Goal: Information Seeking & Learning: Learn about a topic

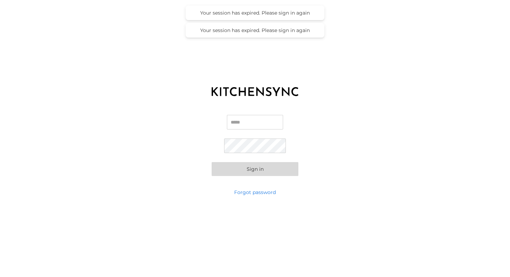
click at [262, 120] on input "Email" at bounding box center [255, 122] width 56 height 15
type input "**********"
click at [254, 171] on button "Sign in" at bounding box center [255, 169] width 87 height 14
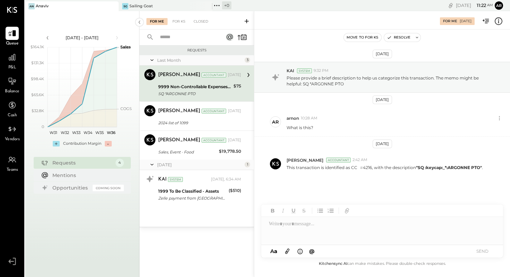
click at [194, 82] on div "[PERSON_NAME] Accountant [DATE] 9999 Non-Controllable Expenses:Other Income and…" at bounding box center [199, 83] width 83 height 29
click at [248, 75] on icon at bounding box center [248, 75] width 2 height 4
click at [10, 54] on icon at bounding box center [12, 57] width 9 height 9
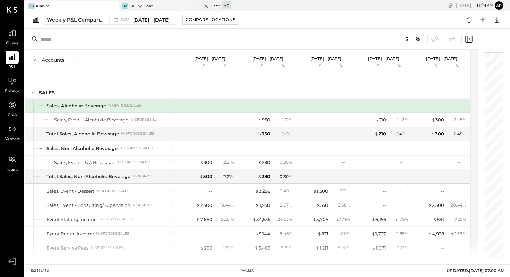
click at [145, 7] on div "Sailing Goat" at bounding box center [141, 6] width 24 height 6
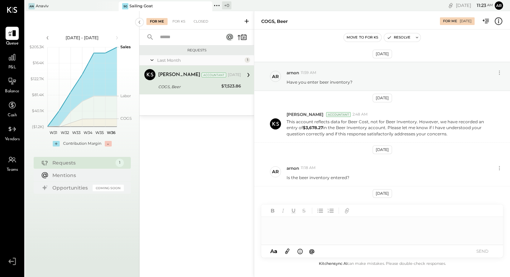
scroll to position [18, 0]
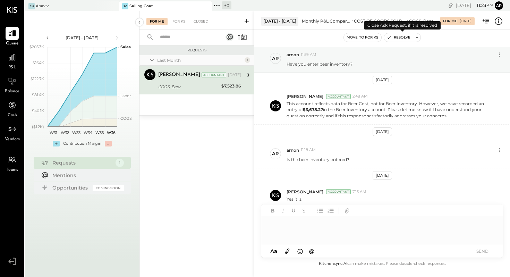
click at [402, 39] on button "Resolve" at bounding box center [398, 37] width 29 height 8
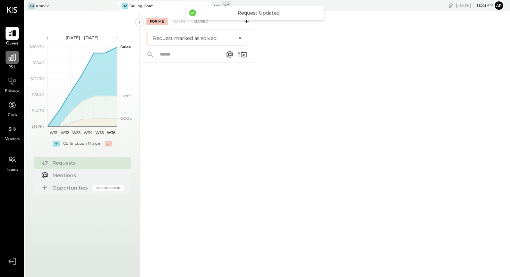
click at [13, 63] on div at bounding box center [12, 57] width 13 height 13
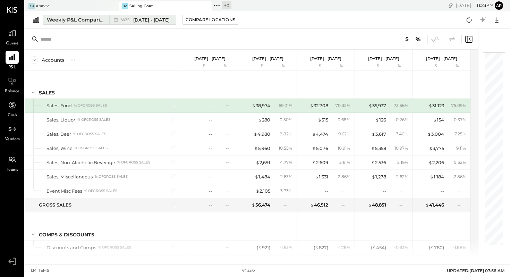
click at [143, 20] on span "[DATE] - [DATE]" at bounding box center [151, 20] width 36 height 7
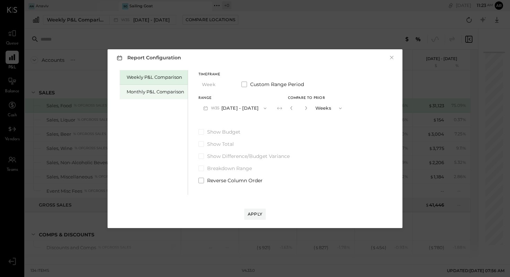
click at [158, 94] on div "Monthly P&L Comparison" at bounding box center [156, 91] width 58 height 7
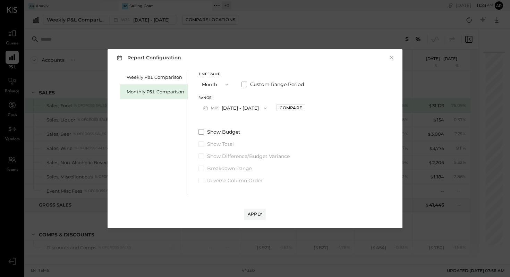
click at [218, 85] on button "Month" at bounding box center [215, 84] width 35 height 13
click at [247, 122] on div "Timeframe Month Month Quarter YTD Year Custom Range Period Range M09 [DATE] - […" at bounding box center [251, 127] width 107 height 114
click at [230, 107] on button "M09 [DATE] - [DATE]" at bounding box center [234, 108] width 73 height 13
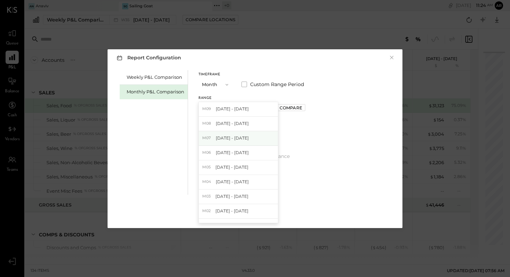
click at [225, 136] on span "[DATE] - [DATE]" at bounding box center [232, 138] width 33 height 6
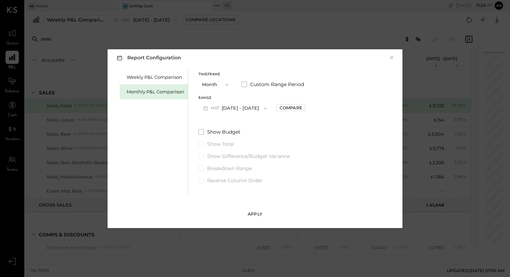
click at [253, 213] on div "Apply" at bounding box center [255, 214] width 15 height 6
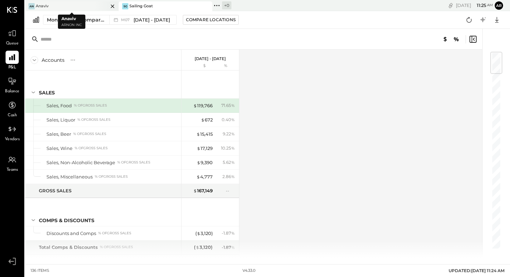
click at [71, 3] on div "An Anaviv" at bounding box center [66, 6] width 83 height 6
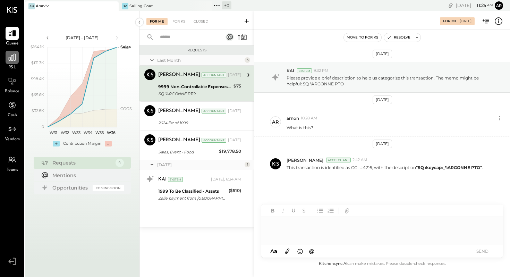
click at [11, 56] on icon at bounding box center [12, 57] width 7 height 7
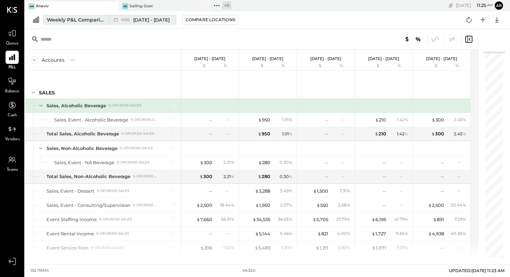
click at [151, 20] on span "[DATE] - [DATE]" at bounding box center [151, 20] width 36 height 7
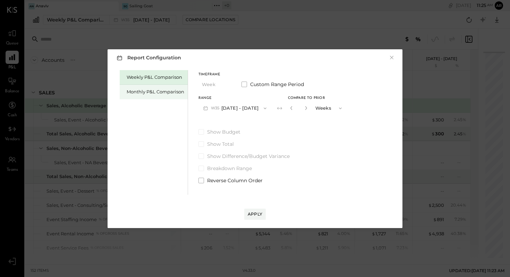
click at [173, 92] on div "Monthly P&L Comparison" at bounding box center [156, 91] width 58 height 7
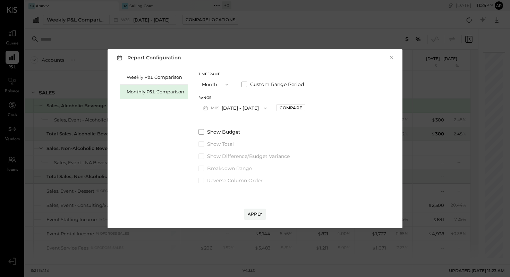
click at [231, 108] on button "M09 [DATE] - [DATE]" at bounding box center [234, 108] width 73 height 13
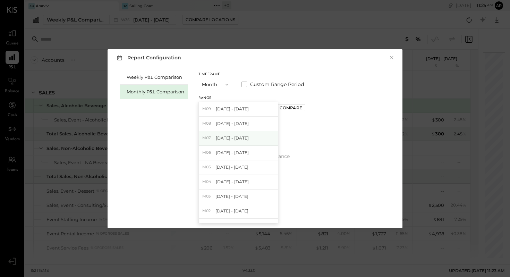
click at [230, 137] on span "[DATE] - [DATE]" at bounding box center [232, 138] width 33 height 6
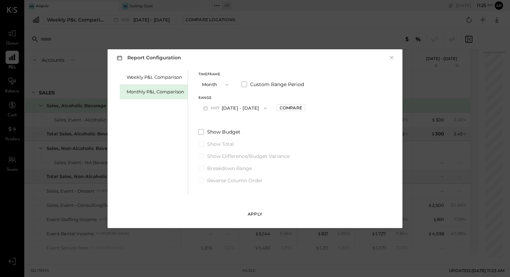
click at [256, 214] on div "Apply" at bounding box center [255, 214] width 15 height 6
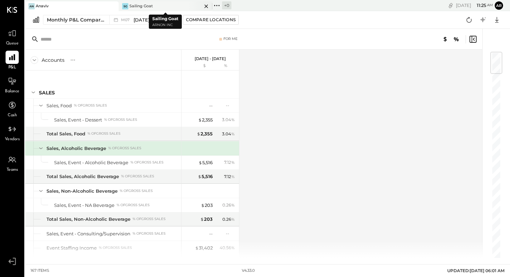
click at [161, 5] on div "SG Sailing Goat" at bounding box center [160, 6] width 83 height 6
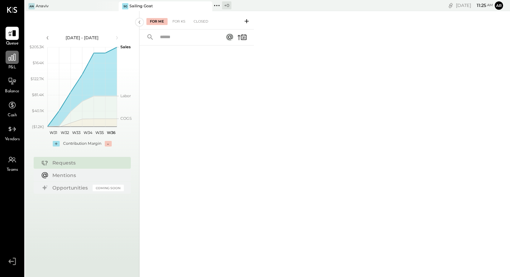
click at [9, 60] on icon at bounding box center [12, 57] width 7 height 7
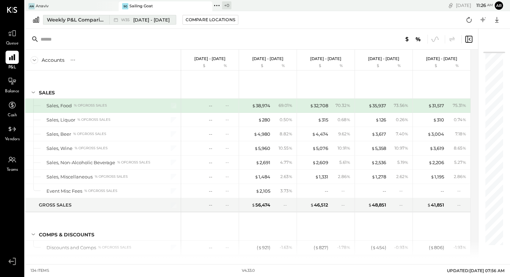
click at [156, 19] on span "[DATE] - [DATE]" at bounding box center [151, 20] width 36 height 7
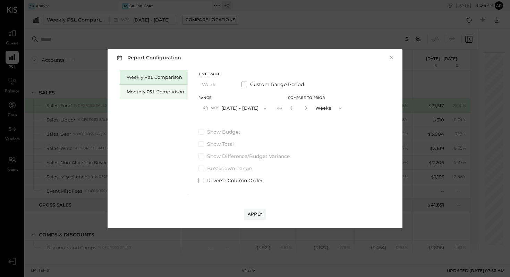
click at [173, 94] on div "Monthly P&L Comparison" at bounding box center [156, 91] width 58 height 7
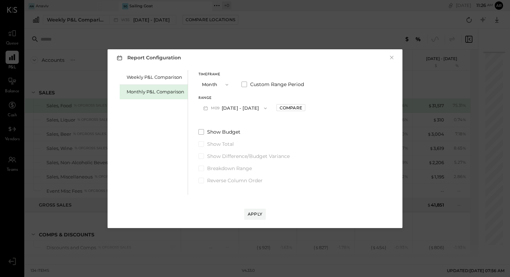
click at [228, 84] on icon "button" at bounding box center [227, 85] width 6 height 6
click at [212, 110] on div "YTD" at bounding box center [216, 109] width 34 height 12
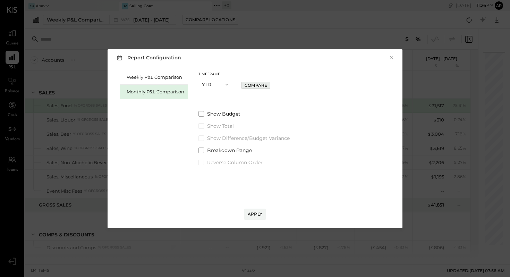
click at [255, 86] on div "Compare" at bounding box center [256, 85] width 23 height 6
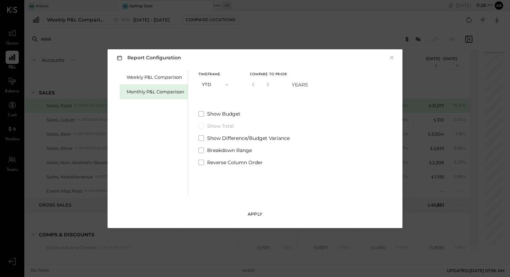
click at [256, 217] on button "Apply" at bounding box center [255, 213] width 22 height 11
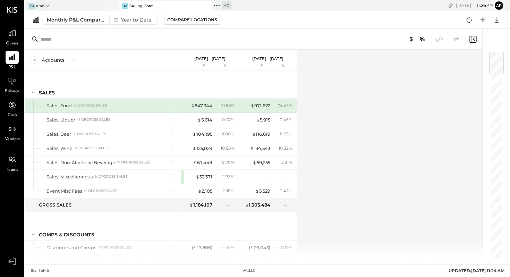
click at [213, 58] on p "[DATE] - [DATE]" at bounding box center [209, 58] width 31 height 5
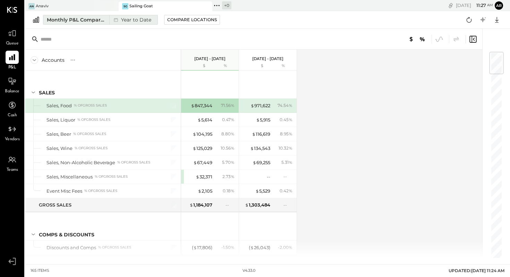
click at [137, 17] on div "Year to Date" at bounding box center [131, 19] width 45 height 9
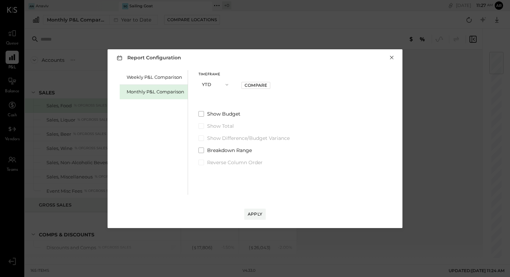
click at [391, 59] on button "×" at bounding box center [391, 57] width 6 height 7
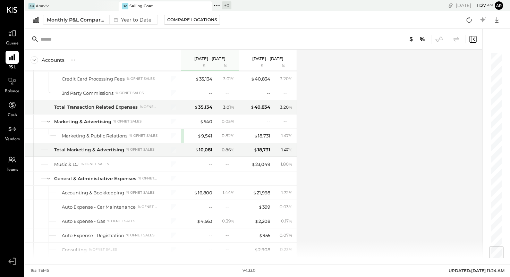
scroll to position [1876, 0]
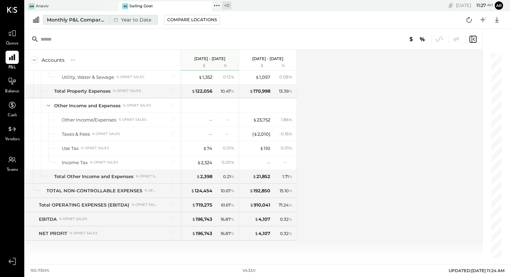
click at [141, 19] on div "Year to Date" at bounding box center [131, 19] width 45 height 9
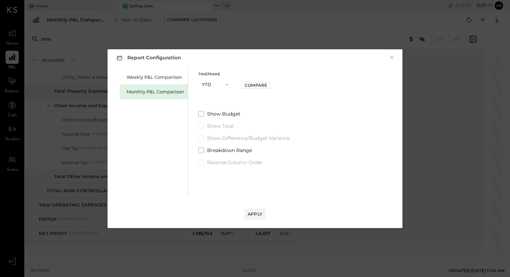
click at [212, 84] on button "YTD" at bounding box center [215, 84] width 35 height 13
click at [214, 84] on span "Month" at bounding box center [211, 84] width 14 height 5
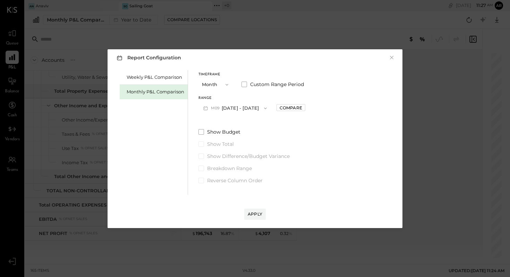
click at [227, 108] on button "M09 [DATE] - [DATE]" at bounding box center [234, 108] width 73 height 13
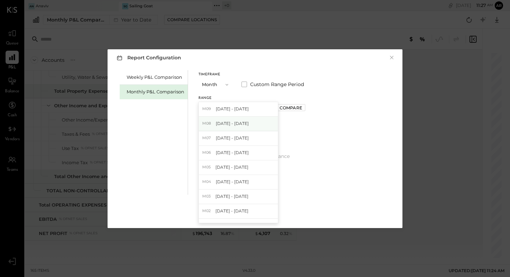
click at [228, 123] on span "[DATE] - [DATE]" at bounding box center [232, 123] width 33 height 6
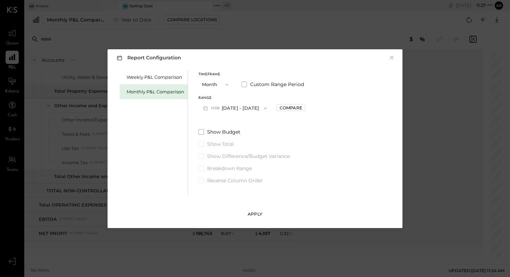
click at [254, 212] on div "Apply" at bounding box center [255, 214] width 15 height 6
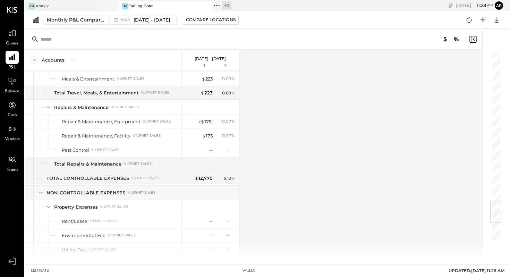
scroll to position [1251, 0]
